Goal: Information Seeking & Learning: Learn about a topic

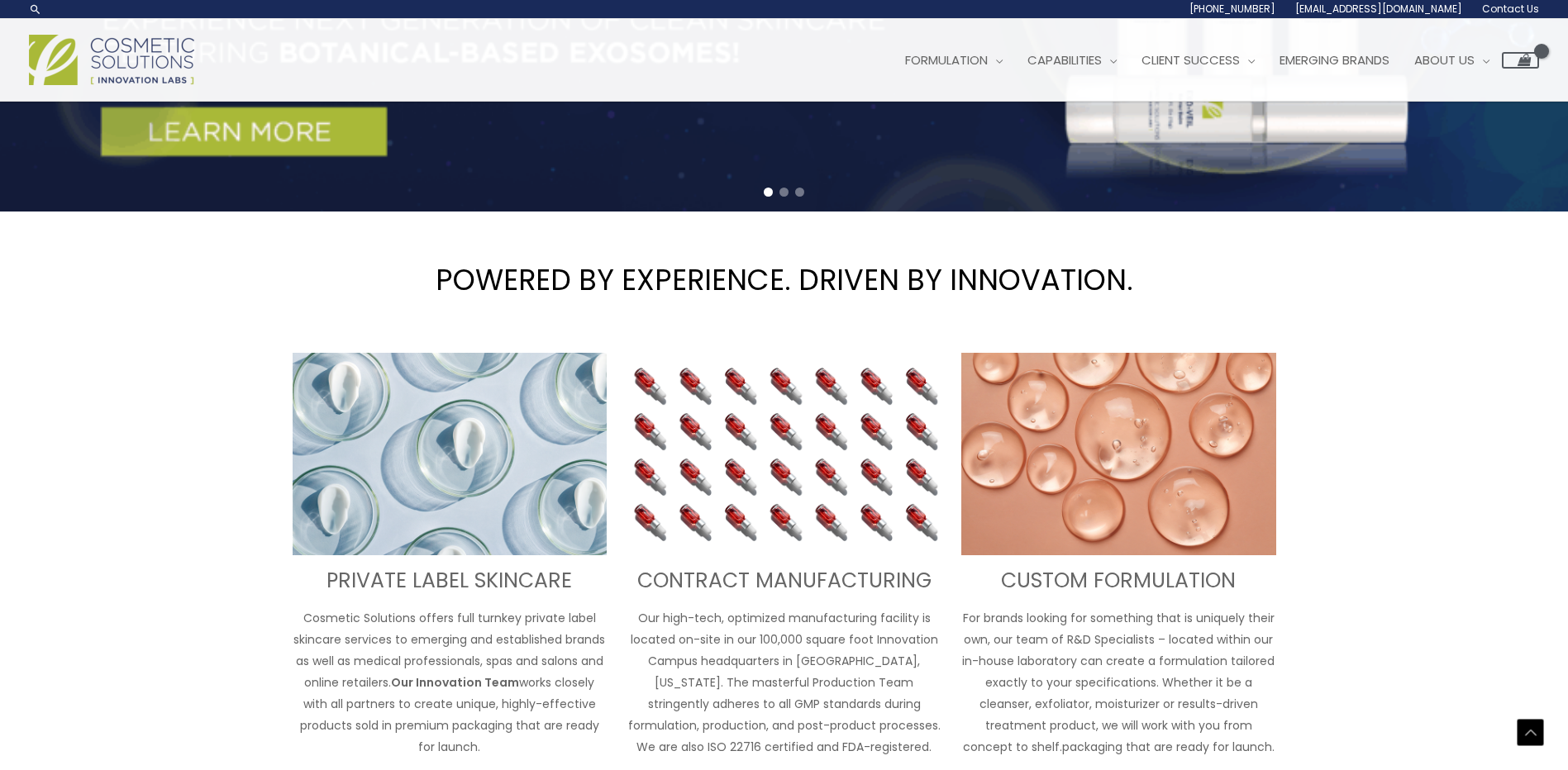
scroll to position [440, 0]
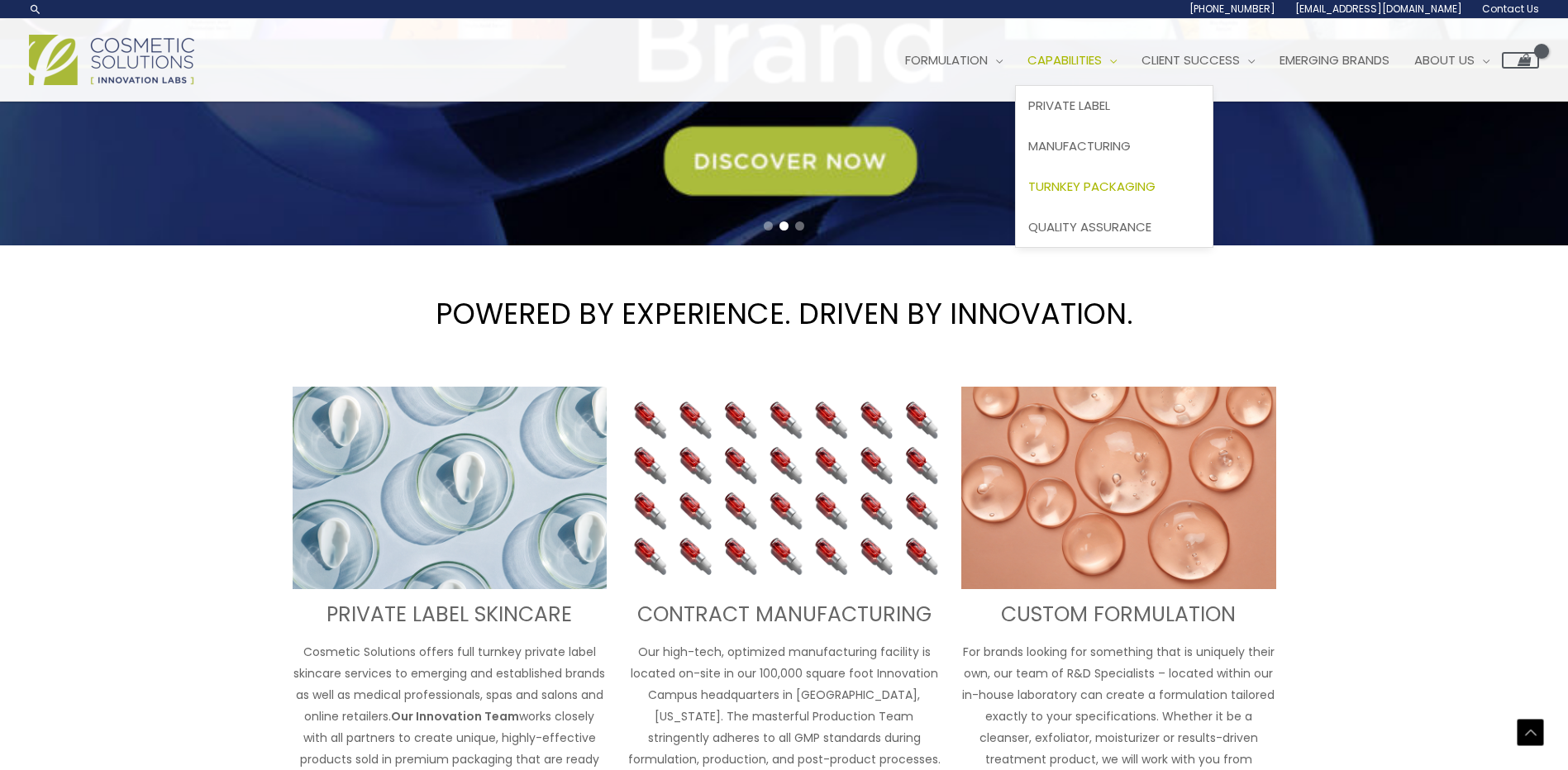
click at [1103, 187] on span "Turnkey Packaging" at bounding box center [1091, 186] width 127 height 17
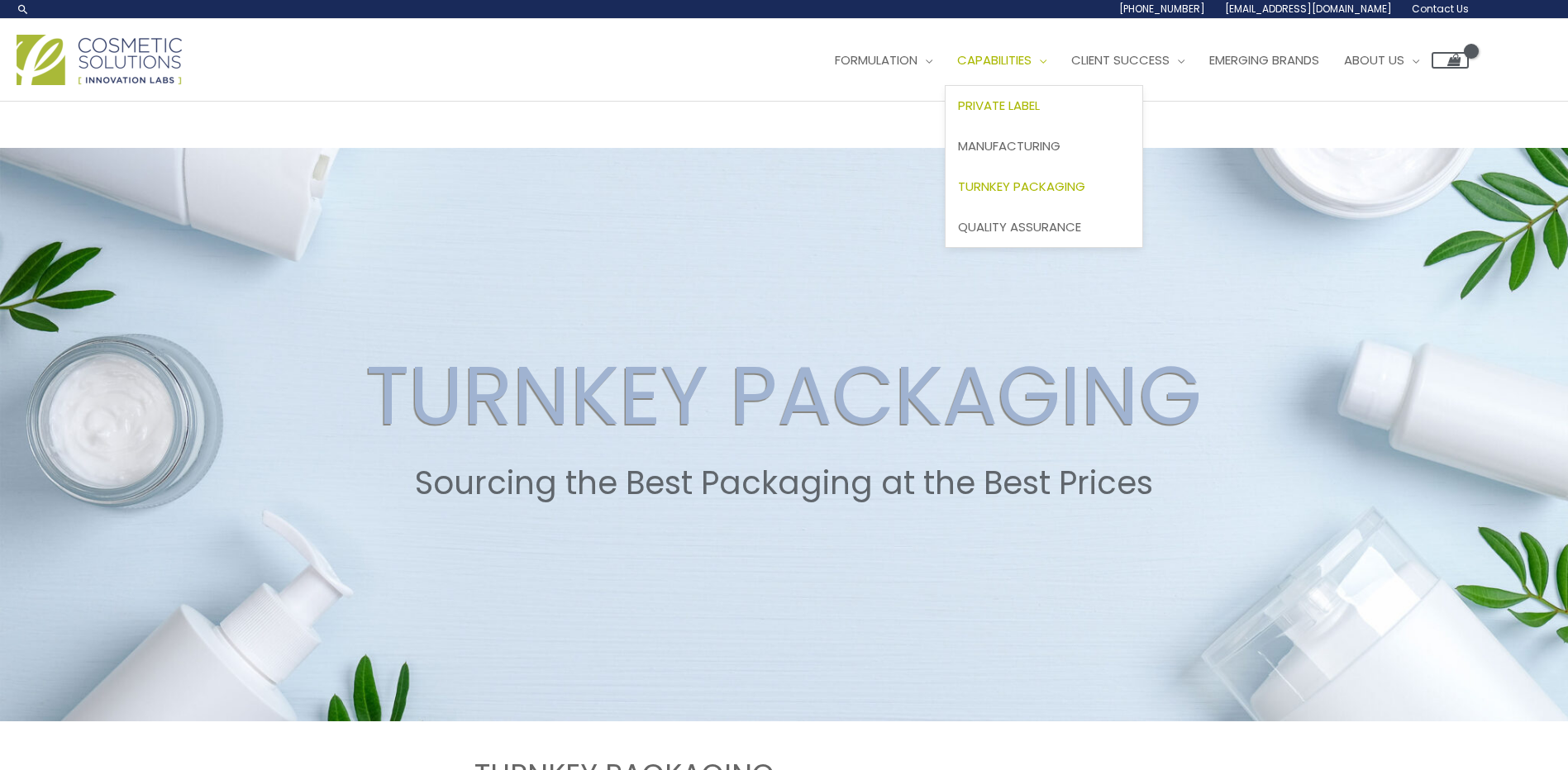
click at [1036, 103] on span "Private Label" at bounding box center [998, 105] width 81 height 17
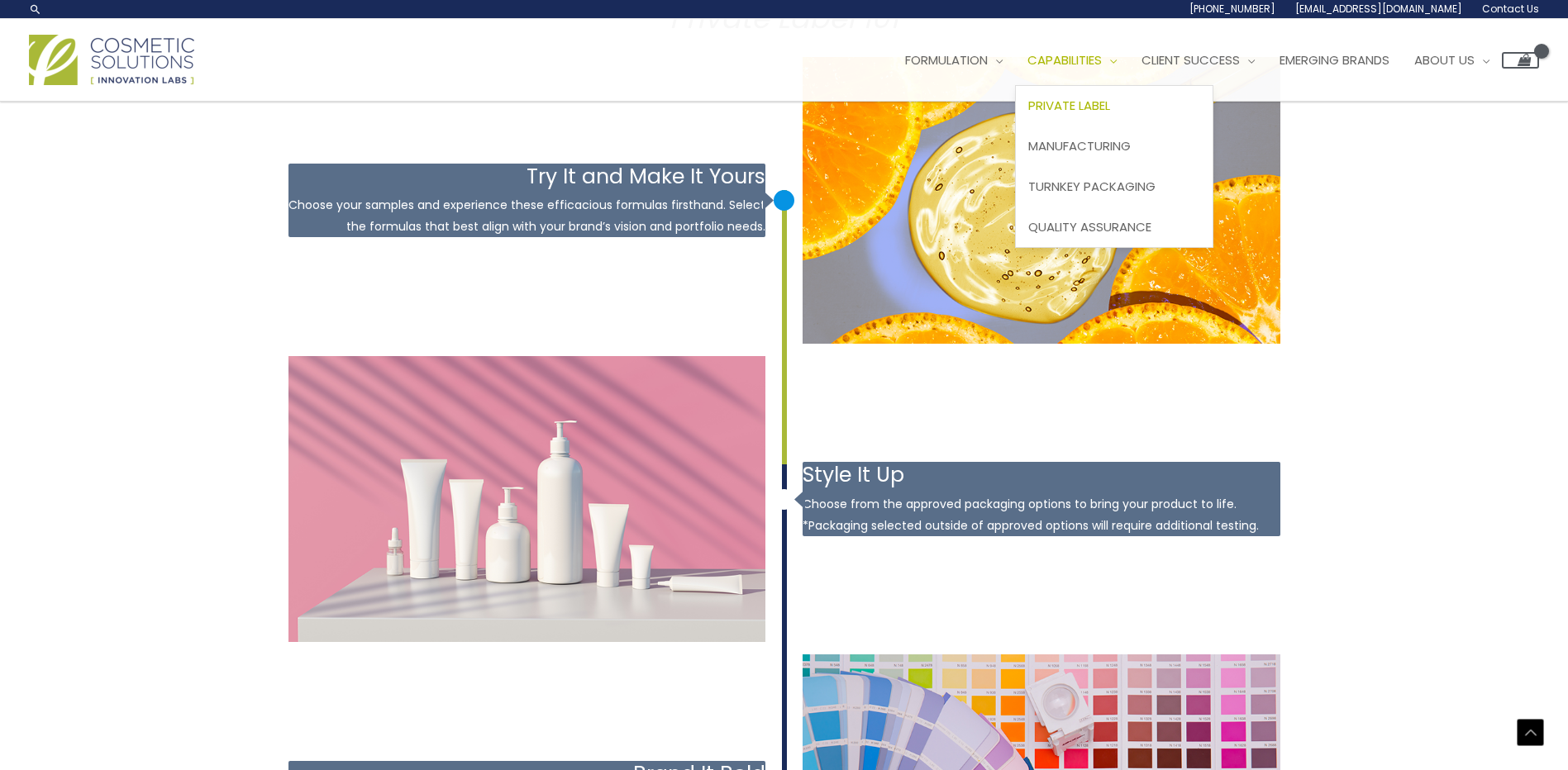
scroll to position [1817, 0]
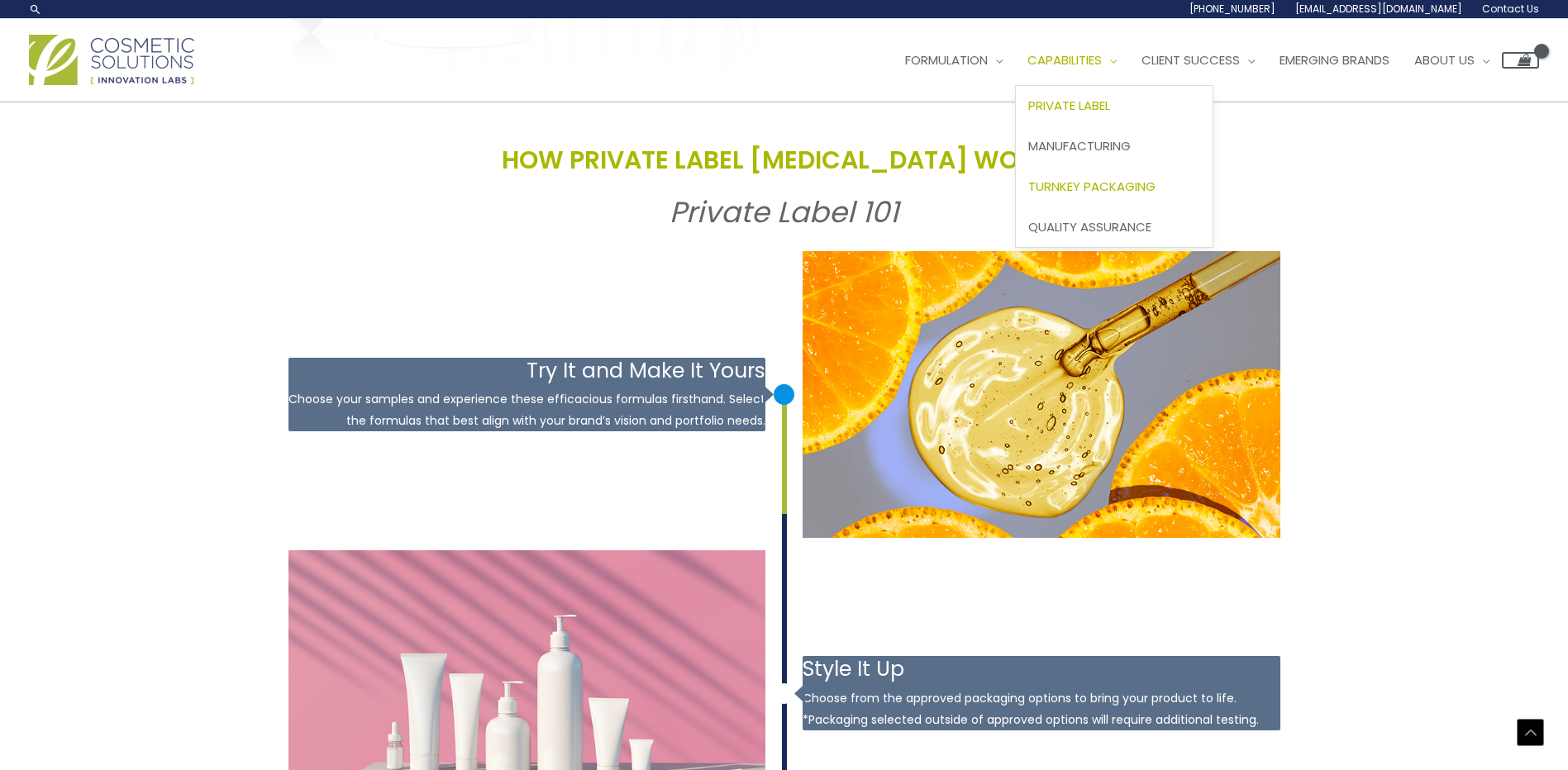
click at [1107, 183] on span "Turnkey Packaging" at bounding box center [1091, 186] width 127 height 17
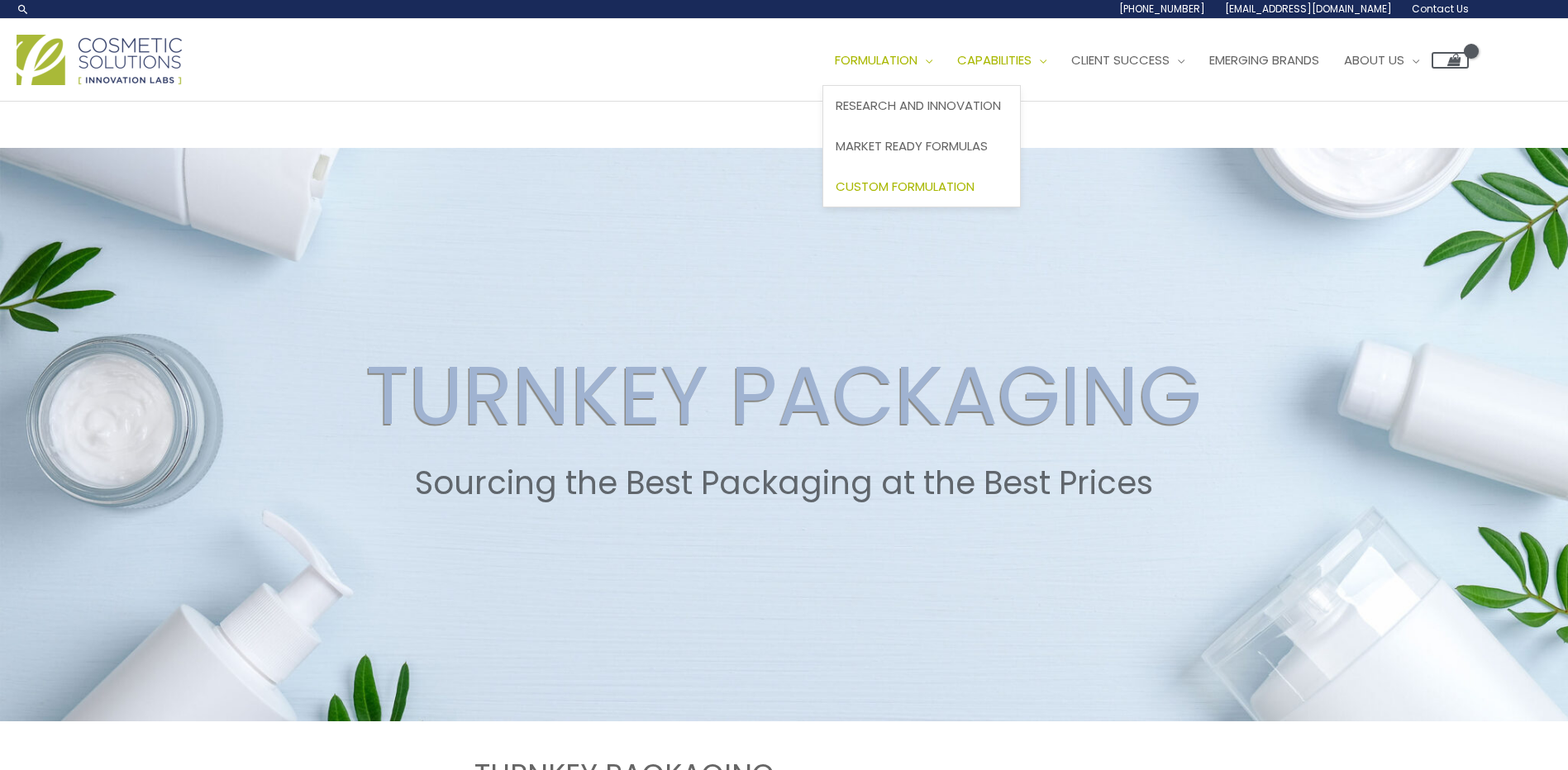
click at [926, 185] on span "Custom Formulation" at bounding box center [905, 186] width 139 height 17
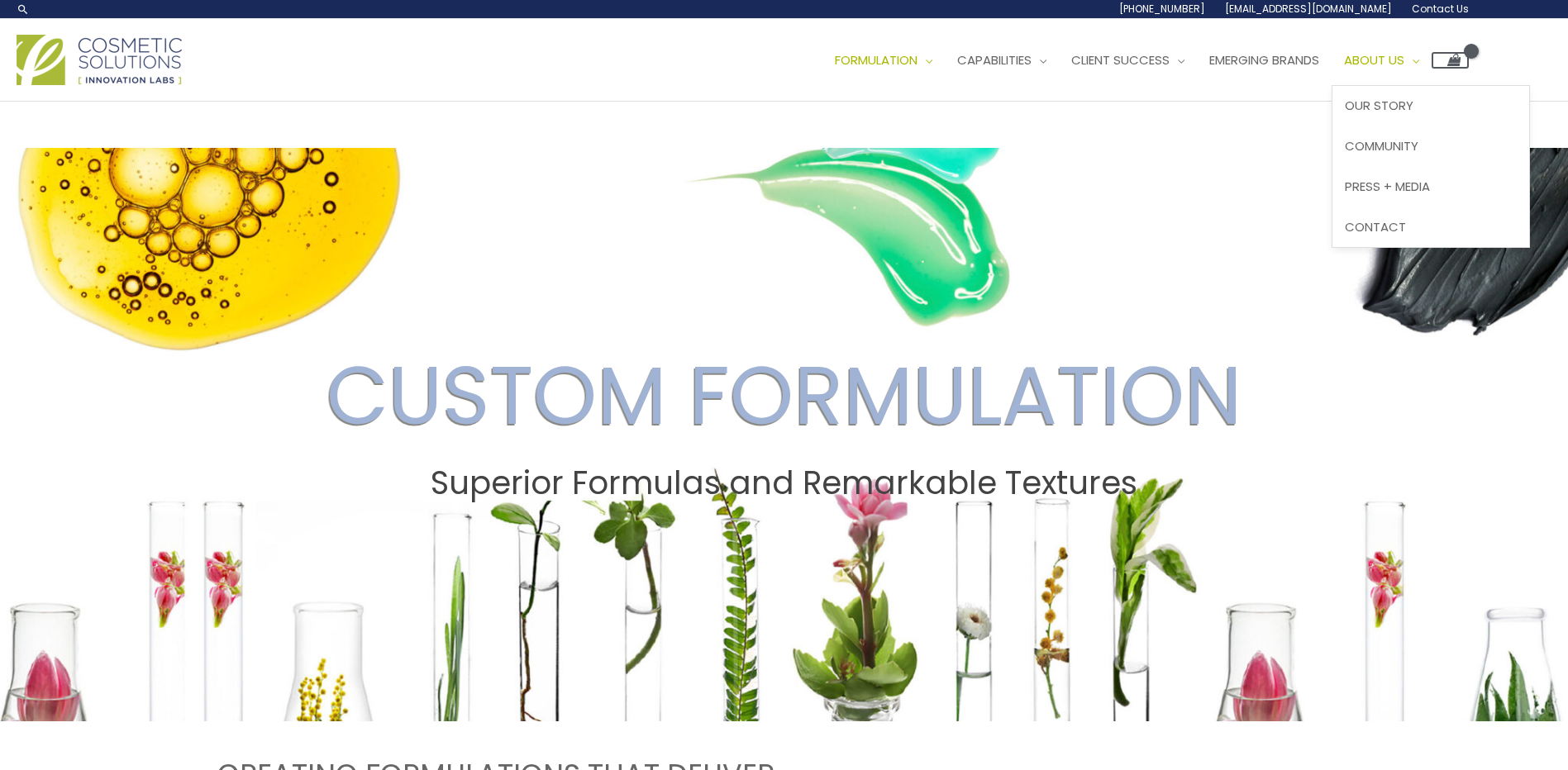
click at [1404, 59] on span "About Us" at bounding box center [1374, 59] width 60 height 17
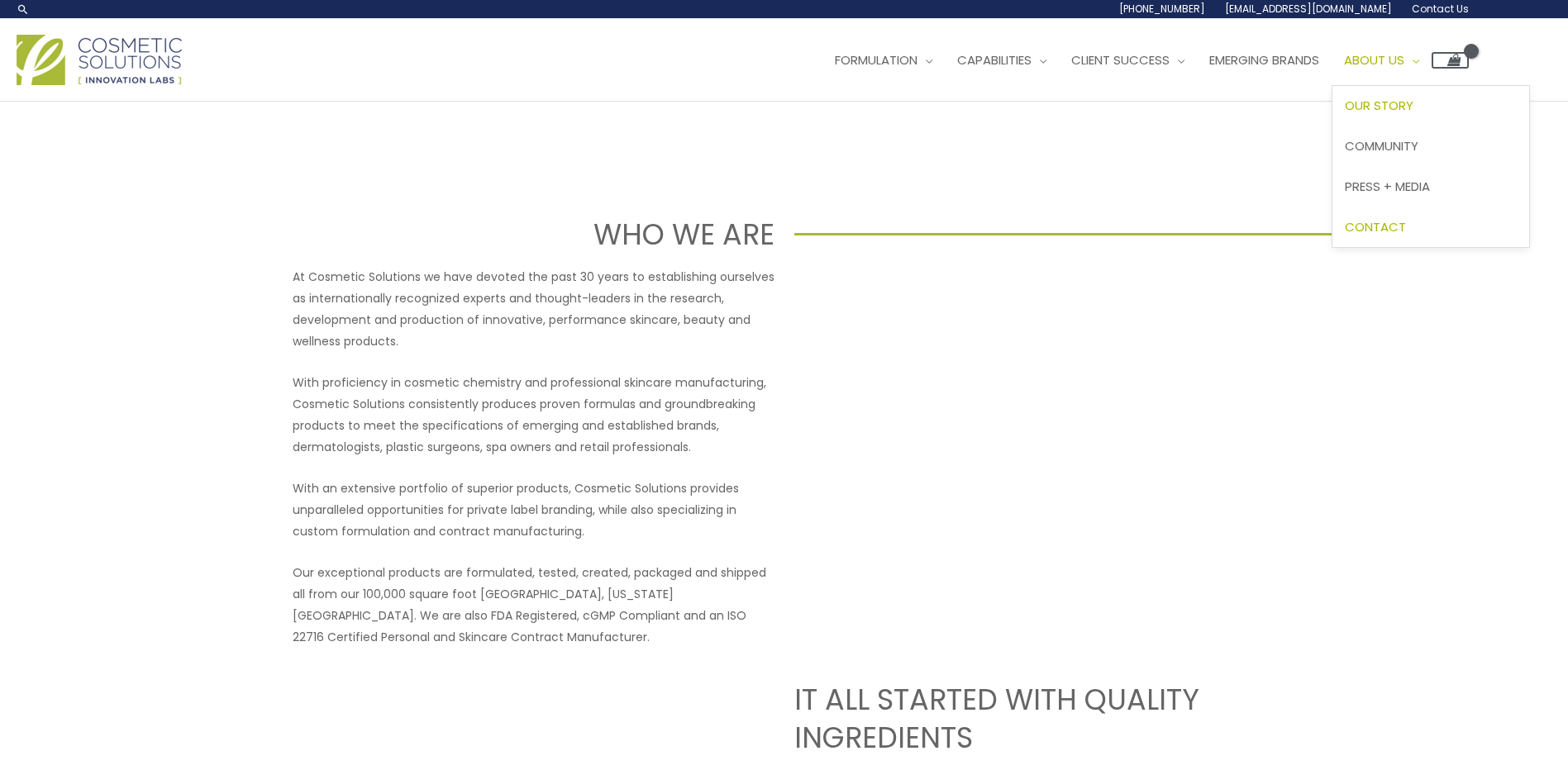
click at [1402, 226] on span "Contact" at bounding box center [1375, 226] width 61 height 17
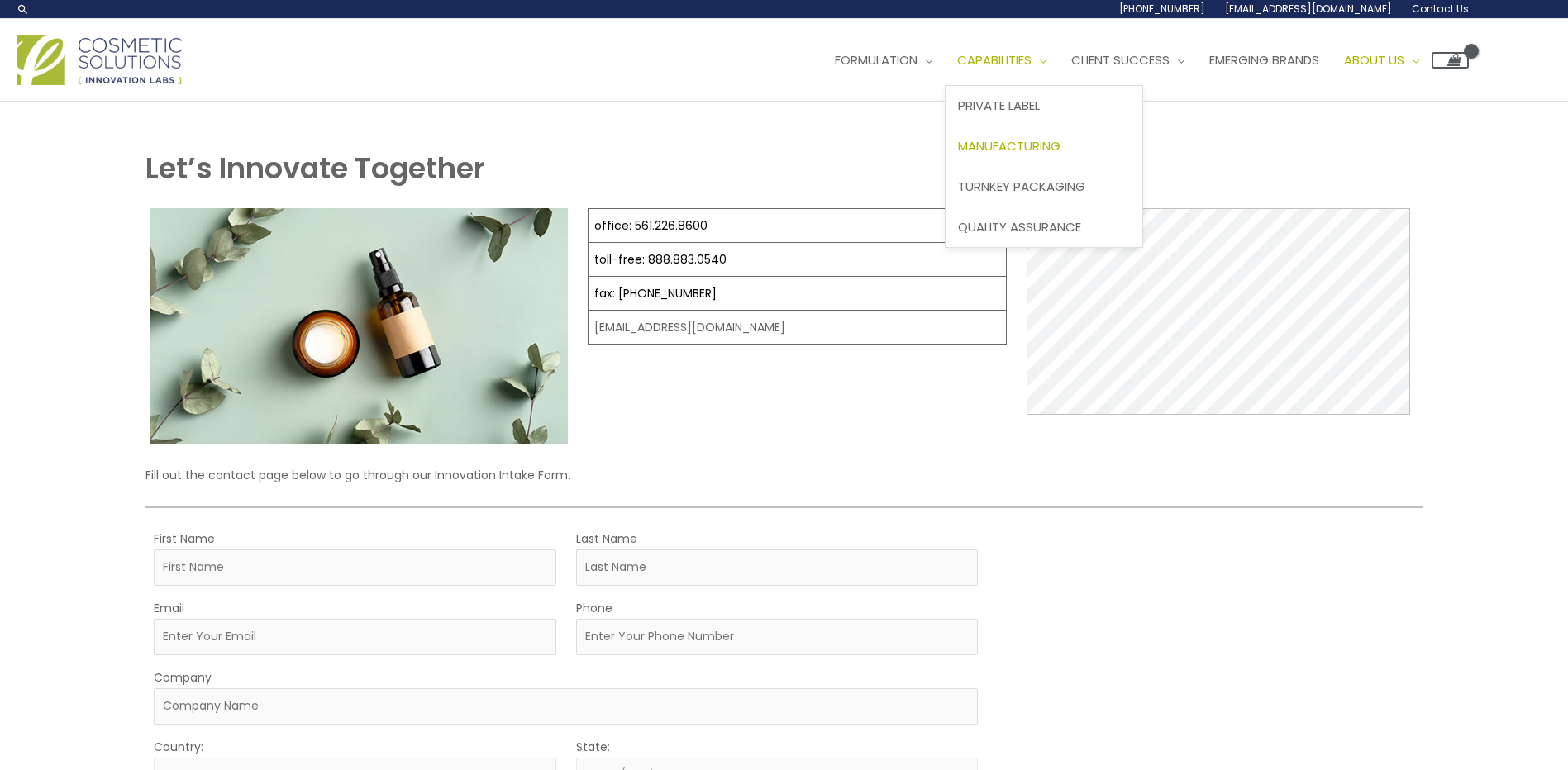
click at [1025, 144] on span "Manufacturing" at bounding box center [1009, 145] width 102 height 17
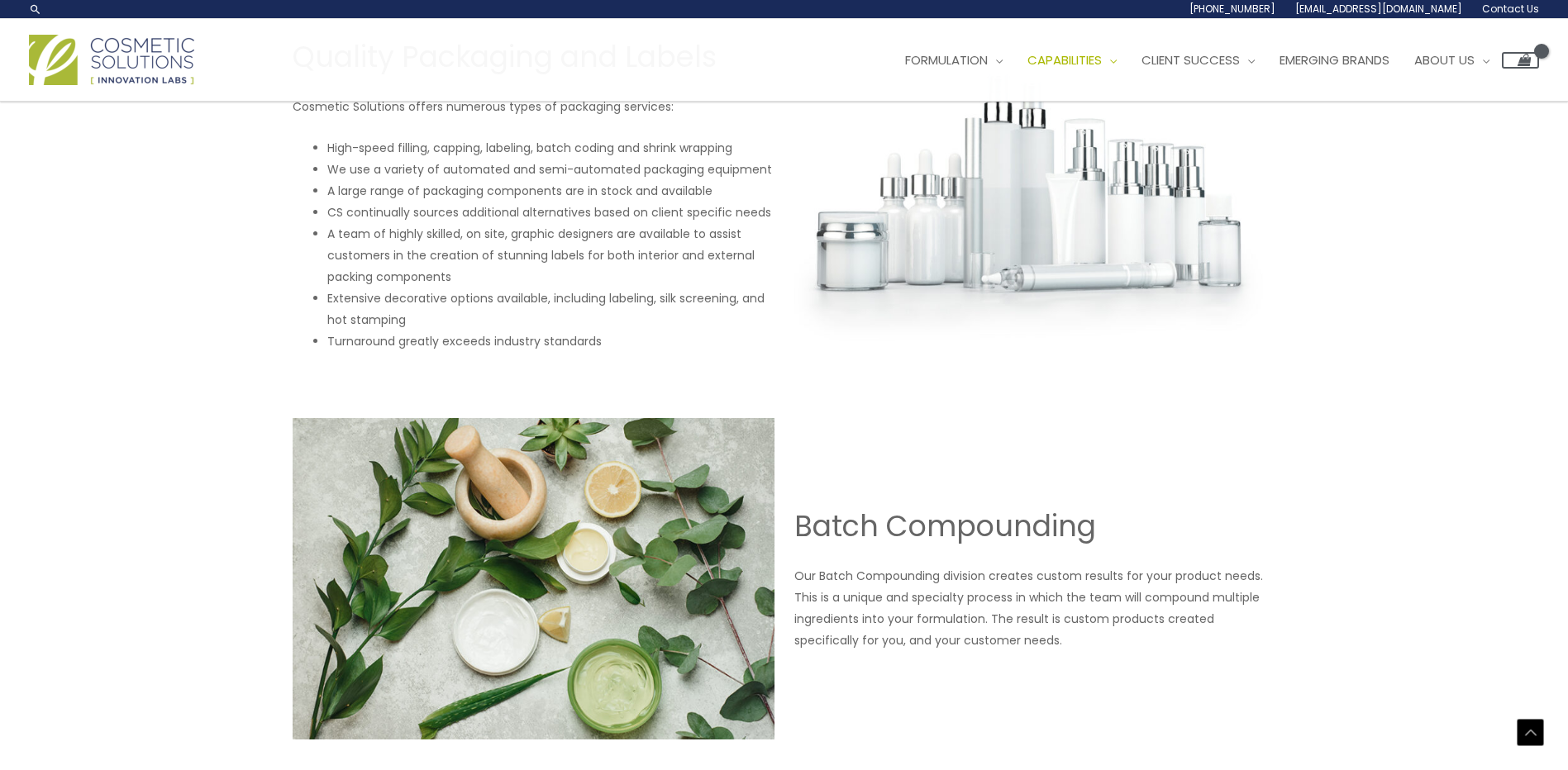
scroll to position [1767, 0]
